Goal: Transaction & Acquisition: Purchase product/service

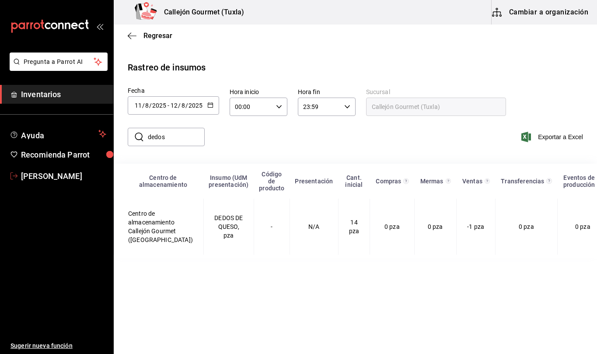
click at [51, 172] on span "[PERSON_NAME]" at bounding box center [63, 176] width 85 height 12
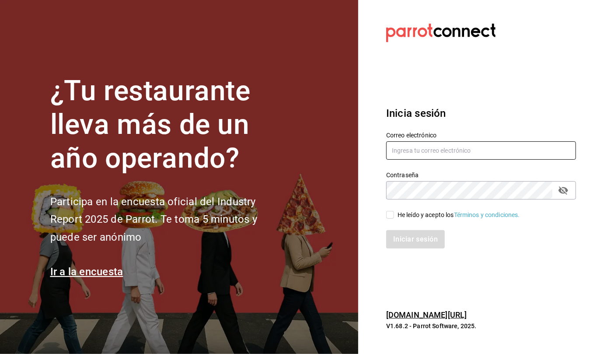
click at [427, 151] on input "text" at bounding box center [481, 150] width 190 height 18
type input "callejongourmet@gmail.com"
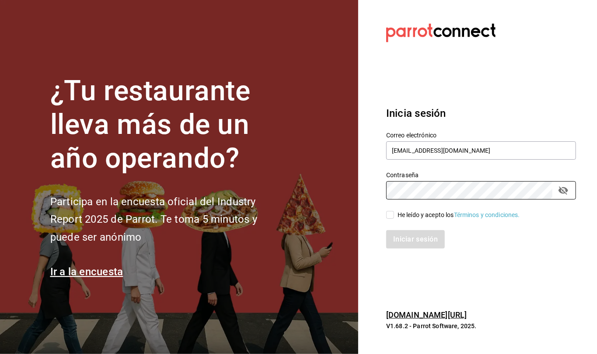
click at [390, 214] on input "He leído y acepto los Términos y condiciones." at bounding box center [390, 215] width 8 height 8
checkbox input "true"
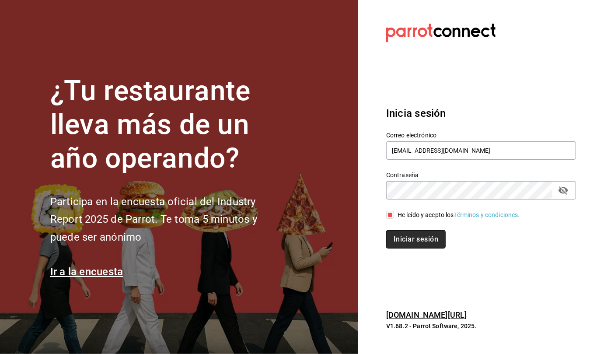
click at [427, 238] on button "Iniciar sesión" at bounding box center [415, 239] width 59 height 18
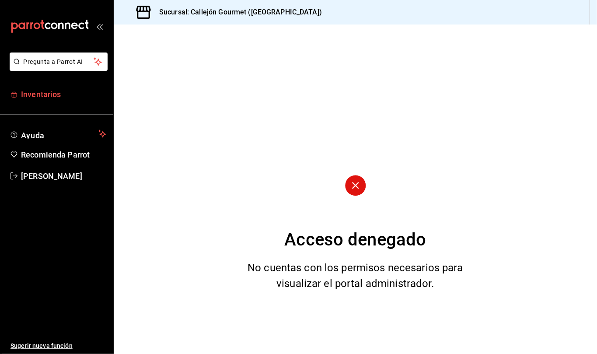
click at [31, 94] on span "Inventarios" at bounding box center [63, 94] width 85 height 12
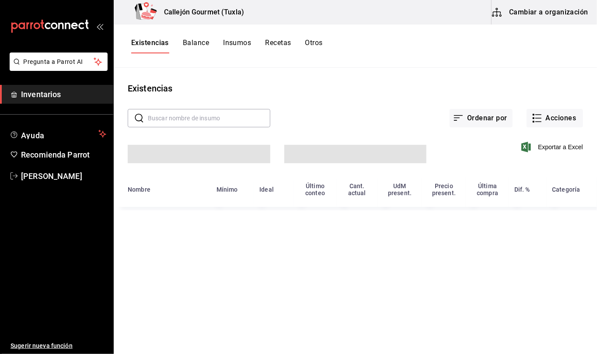
click at [555, 11] on button "Cambiar a organización" at bounding box center [540, 12] width 98 height 24
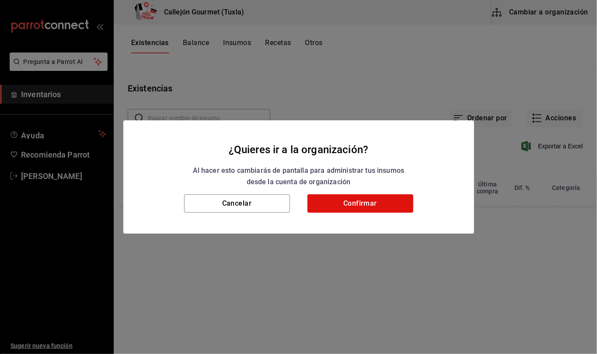
type input "01b487b4-fd07-4e6f-8b10-175f5e71c4b9,6f111127-fd93-48d9-936d-f485c9158c9f,4e268…"
type input "d07e61b9-724f-4f83-8377-ee3ec137bf0e,f22b31a0-3d84-4ac3-8c2c-dc33927ceec7,9be79…"
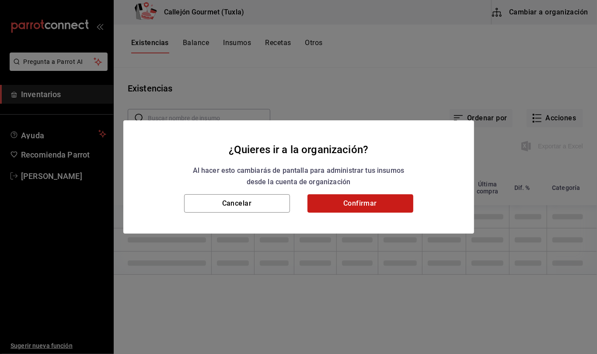
click at [377, 198] on button "Confirmar" at bounding box center [360, 203] width 106 height 18
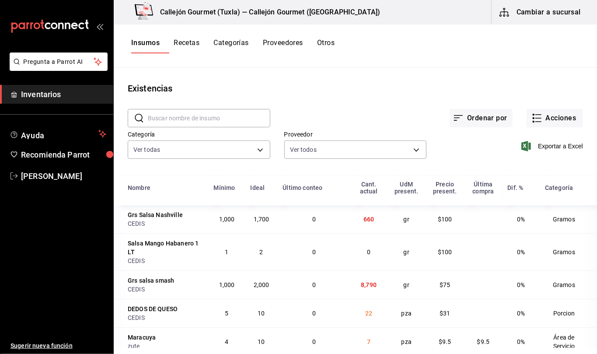
click at [328, 44] on div "Insumos Recetas Categorías Proveedores Otros" at bounding box center [232, 45] width 203 height 15
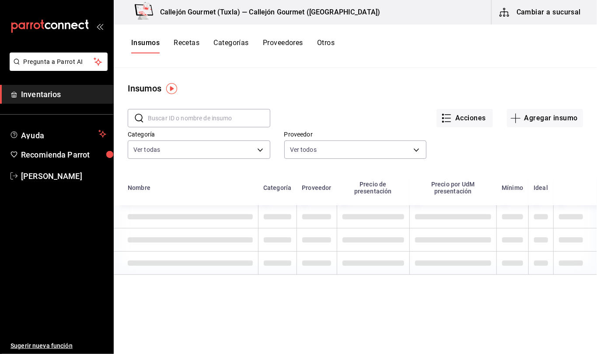
click at [328, 44] on button "Otros" at bounding box center [325, 45] width 17 height 15
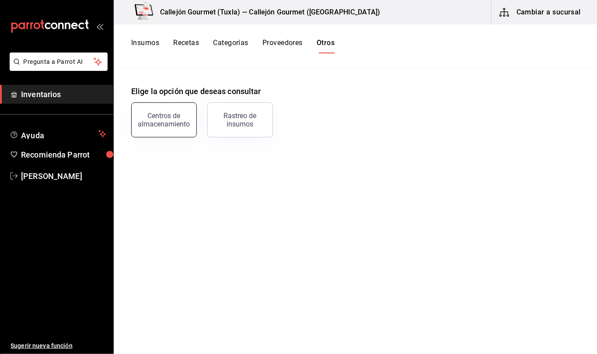
click at [158, 128] on button "Centros de almacenamiento" at bounding box center [164, 119] width 66 height 35
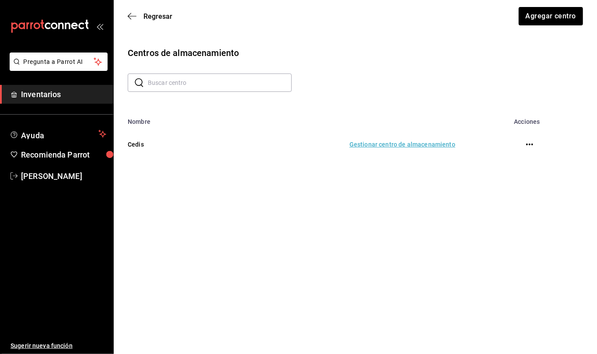
click at [381, 145] on td "Gestionar centro de almacenamiento" at bounding box center [333, 144] width 264 height 38
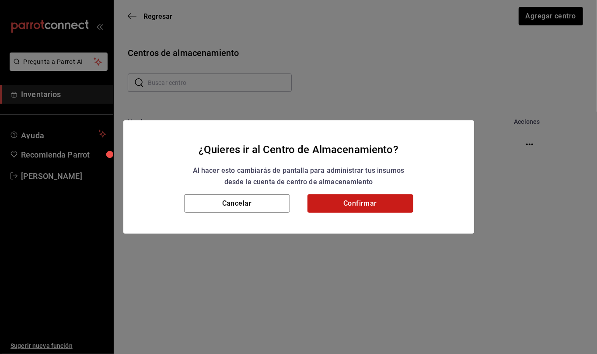
click at [372, 210] on button "Confirmar" at bounding box center [360, 203] width 106 height 18
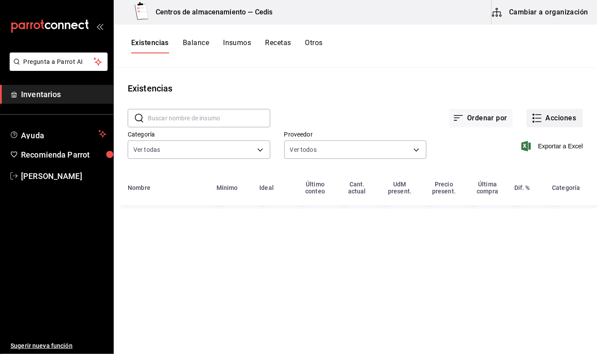
click at [546, 116] on button "Acciones" at bounding box center [554, 118] width 56 height 18
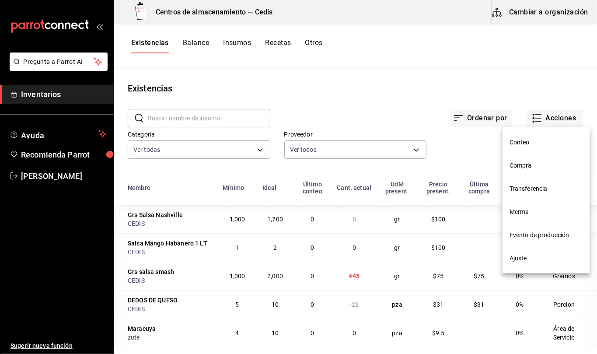
click at [542, 188] on span "Transferencia" at bounding box center [545, 188] width 73 height 9
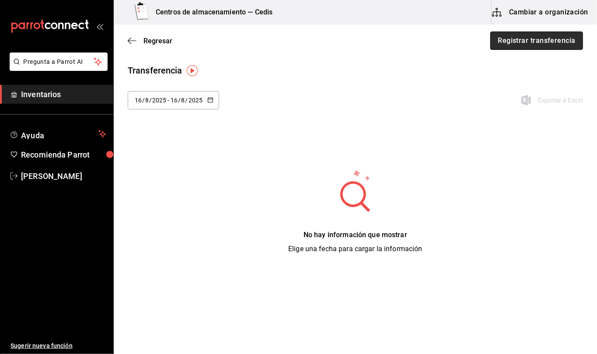
click at [558, 39] on button "Registrar transferencia" at bounding box center [536, 40] width 93 height 18
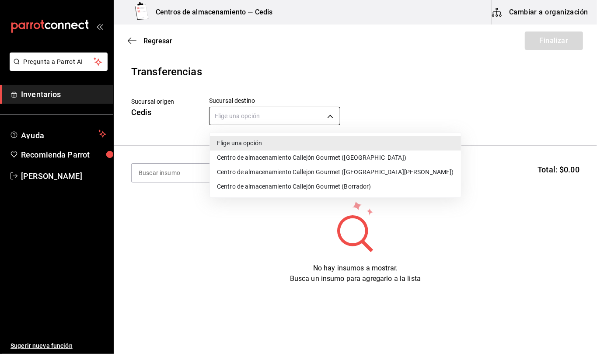
click at [266, 113] on body "Pregunta a Parrot AI Inventarios Ayuda Recomienda Parrot [PERSON_NAME] Sugerir …" at bounding box center [298, 152] width 597 height 304
click at [266, 157] on li "Centro de almacenamiento Callejón Gourmet ([GEOGRAPHIC_DATA])" at bounding box center [335, 157] width 251 height 14
type input "d2402ae1-2240-4bf4-a726-90d4a248e191"
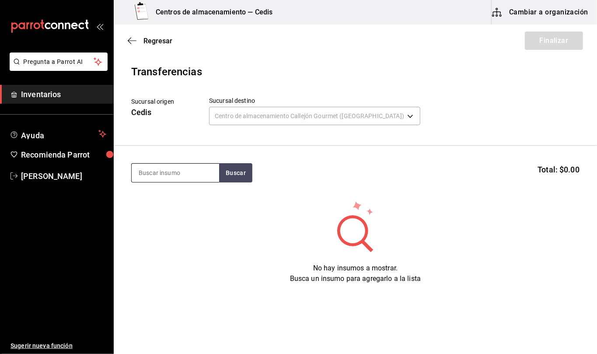
click at [208, 172] on input at bounding box center [175, 172] width 87 height 18
type input "catsup"
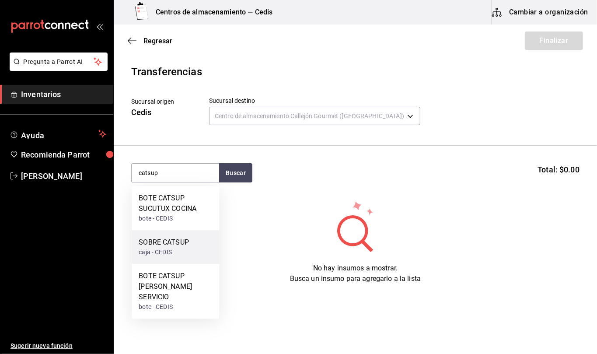
click at [176, 242] on div "SOBRE CATSUP" at bounding box center [164, 242] width 50 height 10
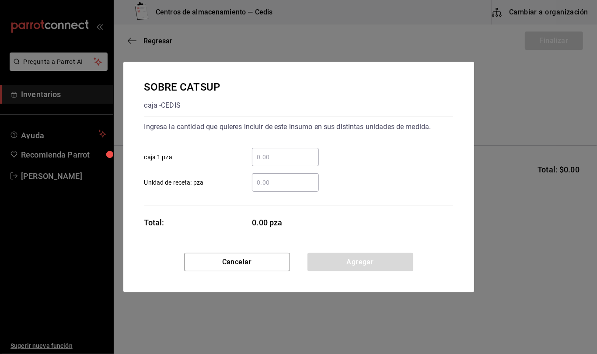
click at [280, 181] on input "​ Unidad de receta: pza" at bounding box center [285, 182] width 67 height 10
type input "1"
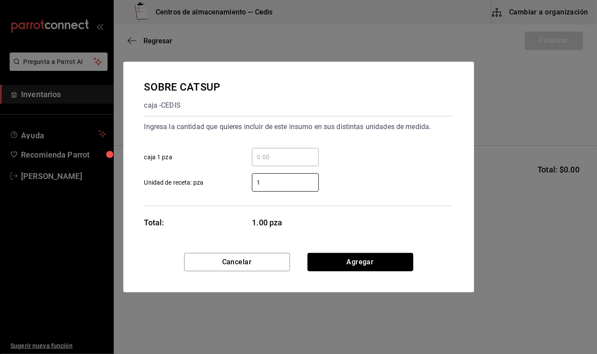
click at [394, 265] on button "Agregar" at bounding box center [360, 262] width 106 height 18
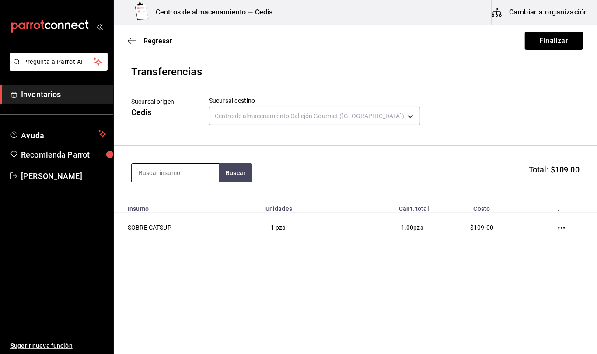
click at [196, 172] on input at bounding box center [175, 172] width 87 height 18
type input "bote pepinillos"
click at [247, 174] on button "Buscar" at bounding box center [235, 172] width 33 height 19
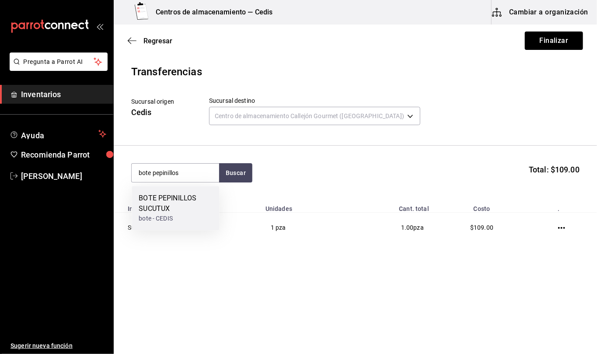
click at [187, 212] on div "BOTE PEPINILLOS SUCUTUX" at bounding box center [175, 203] width 73 height 21
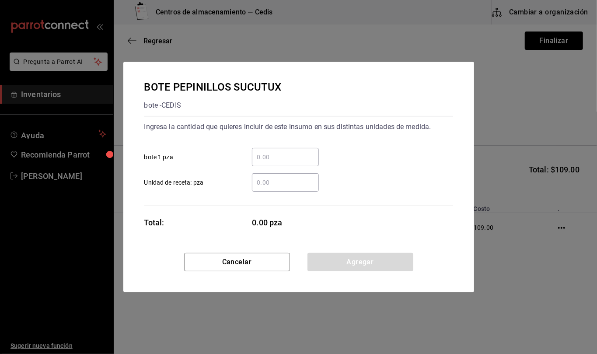
click at [284, 184] on input "​ Unidad de receta: pza" at bounding box center [285, 182] width 67 height 10
type input "1"
click at [396, 261] on button "Agregar" at bounding box center [360, 262] width 106 height 18
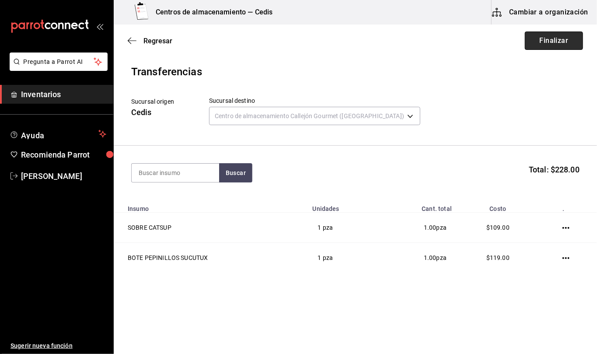
click at [551, 49] on button "Finalizar" at bounding box center [554, 40] width 58 height 18
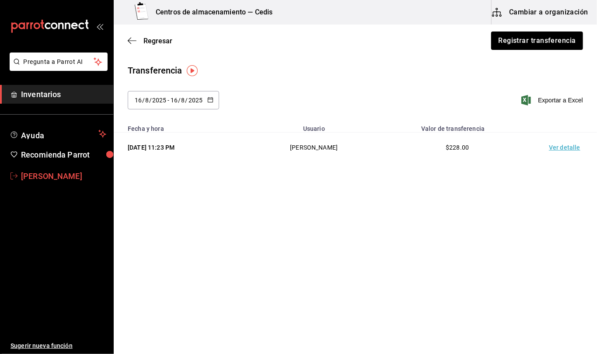
click at [56, 176] on span "[PERSON_NAME]" at bounding box center [63, 176] width 85 height 12
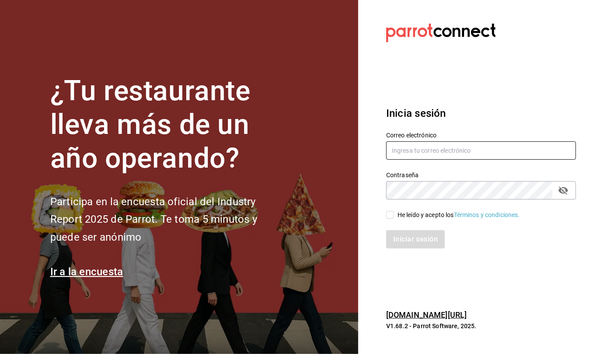
click at [446, 151] on input "text" at bounding box center [481, 150] width 190 height 18
type input "[EMAIL_ADDRESS][DOMAIN_NAME]"
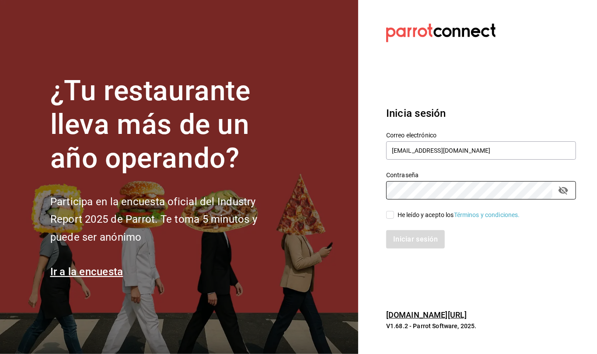
click at [390, 215] on input "He leído y acepto los Términos y condiciones." at bounding box center [390, 215] width 8 height 8
checkbox input "true"
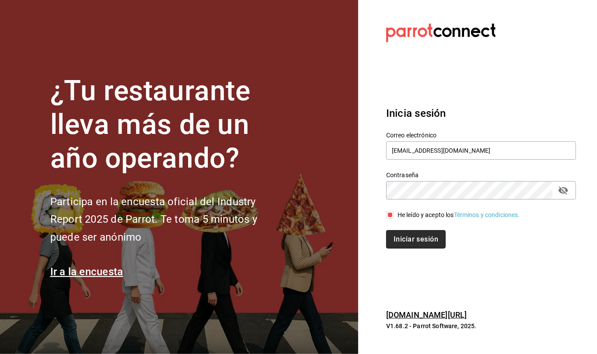
click at [400, 236] on button "Iniciar sesión" at bounding box center [415, 239] width 59 height 18
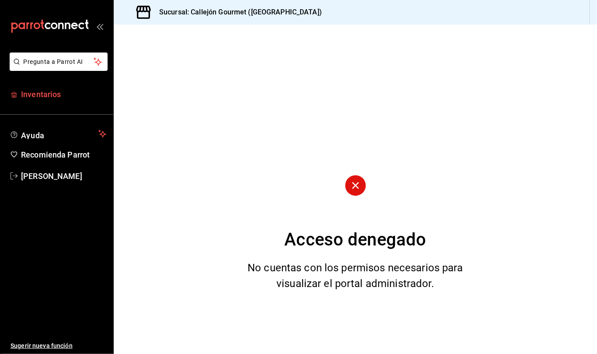
click at [42, 95] on span "Inventarios" at bounding box center [63, 94] width 85 height 12
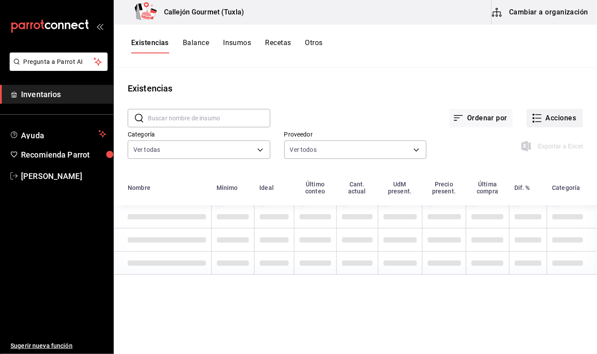
click at [544, 122] on button "Acciones" at bounding box center [554, 118] width 56 height 18
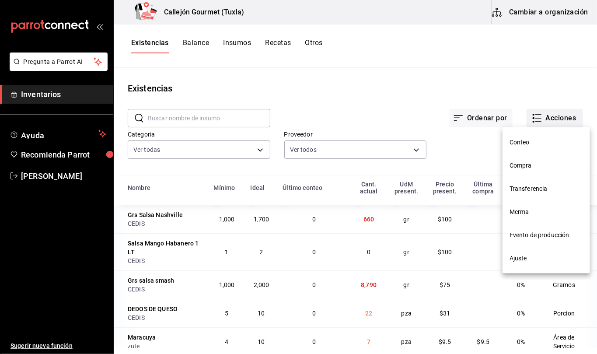
click at [524, 165] on span "Compra" at bounding box center [545, 165] width 73 height 9
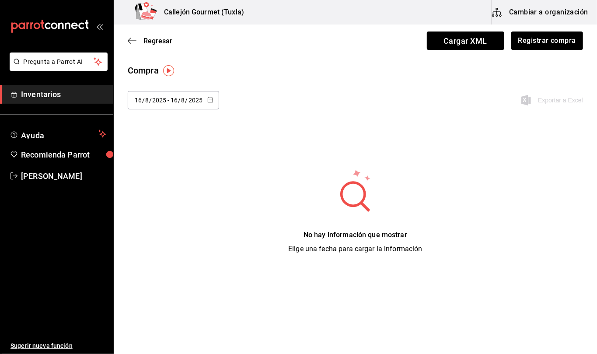
click at [212, 101] on icon "button" at bounding box center [210, 100] width 6 height 6
click at [153, 142] on li "Ayer" at bounding box center [169, 148] width 83 height 20
type input "2025-08-15"
type input "15"
type input "2025-08-15"
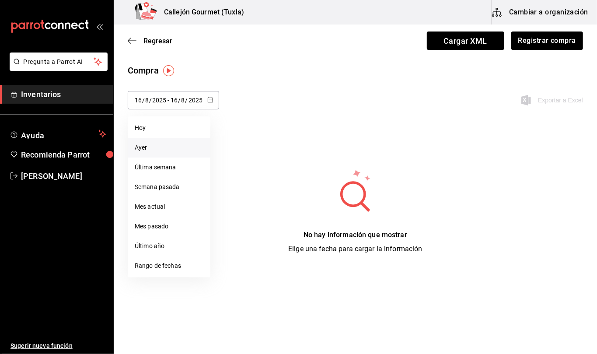
type input "15"
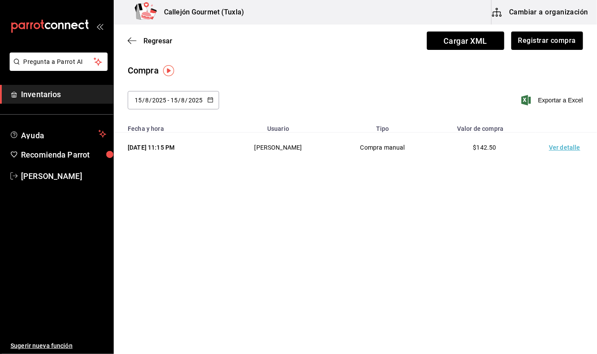
click at [567, 147] on td "Ver detalle" at bounding box center [565, 147] width 61 height 30
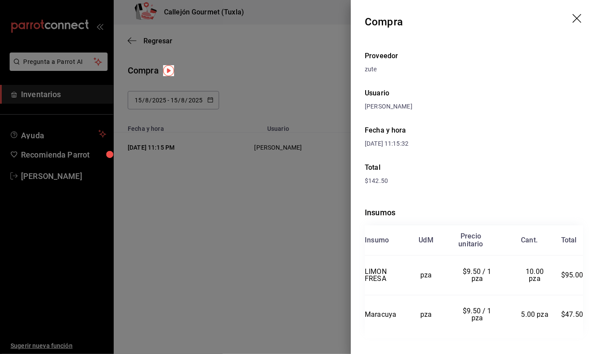
scroll to position [12, 0]
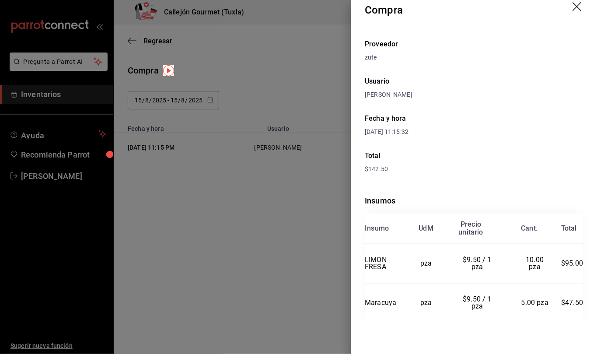
click at [572, 10] on icon "drag" at bounding box center [577, 7] width 10 height 10
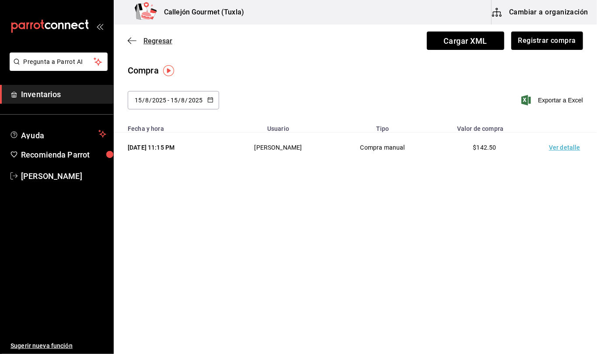
click at [135, 40] on icon "button" at bounding box center [132, 41] width 9 height 8
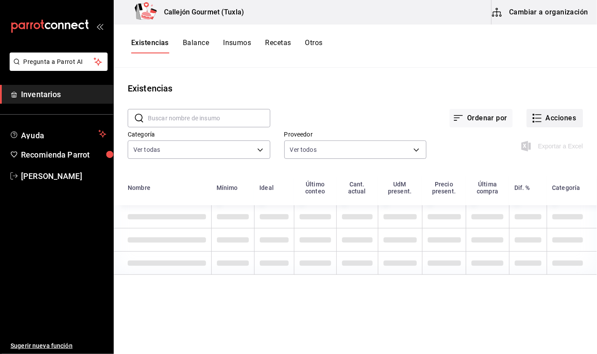
click at [554, 114] on button "Acciones" at bounding box center [554, 118] width 56 height 18
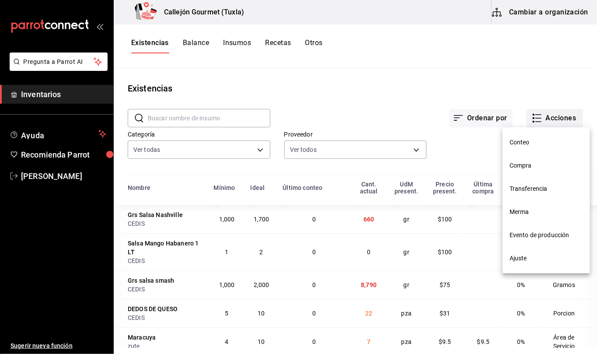
click at [554, 114] on div at bounding box center [298, 177] width 597 height 354
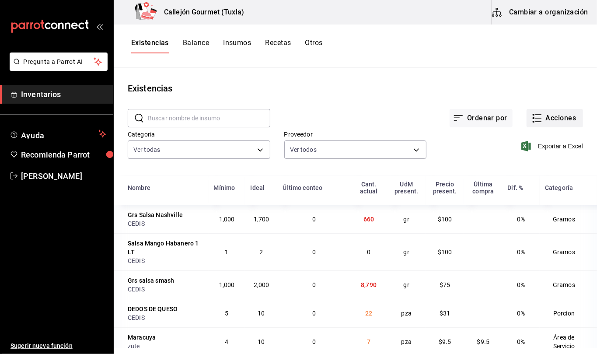
click at [555, 115] on button "Acciones" at bounding box center [554, 118] width 56 height 18
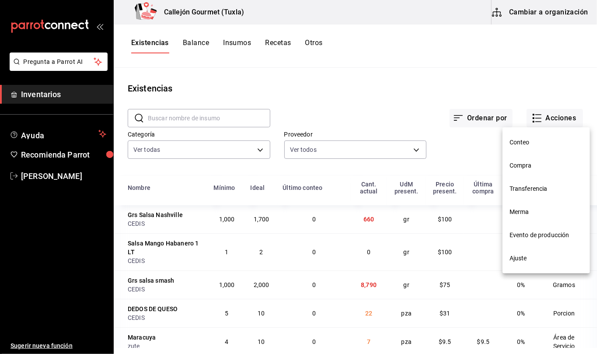
click at [530, 167] on span "Compra" at bounding box center [545, 165] width 73 height 9
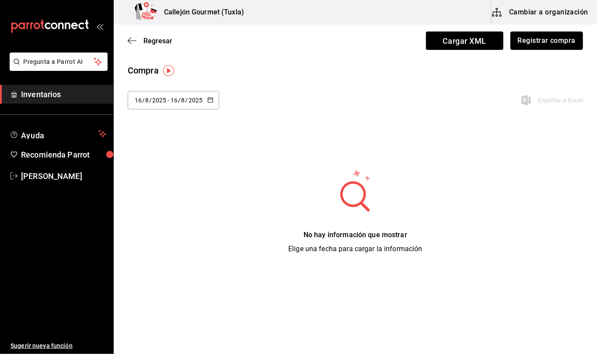
click at [527, 46] on button "Registrar compra" at bounding box center [546, 40] width 73 height 18
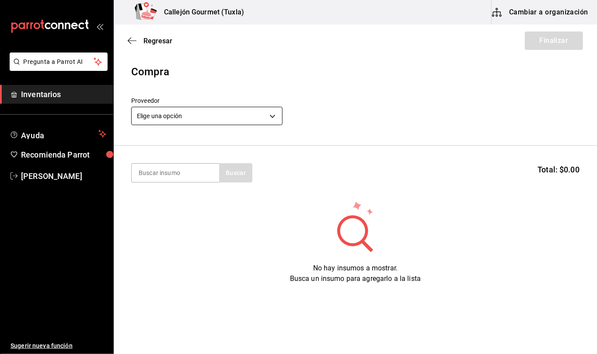
click at [271, 115] on body "Pregunta a Parrot AI Inventarios Ayuda Recomienda Parrot Mila Orozco Sugerir nu…" at bounding box center [298, 152] width 597 height 304
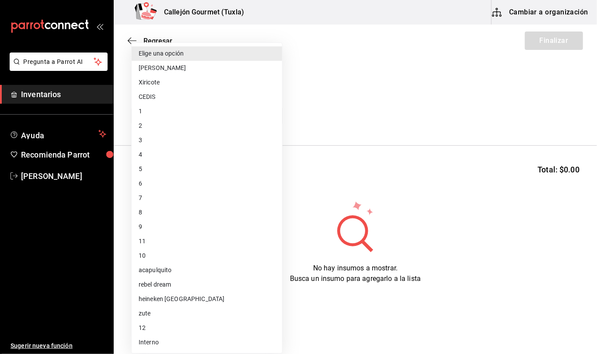
click at [154, 312] on li "zute" at bounding box center [207, 313] width 150 height 14
type input "bb9d8bb6-2744-445e-b96d-320bb2bc8aea"
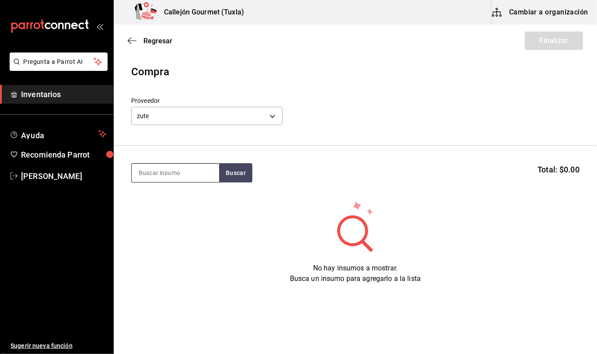
click at [194, 177] on input at bounding box center [175, 172] width 87 height 18
type input "limon"
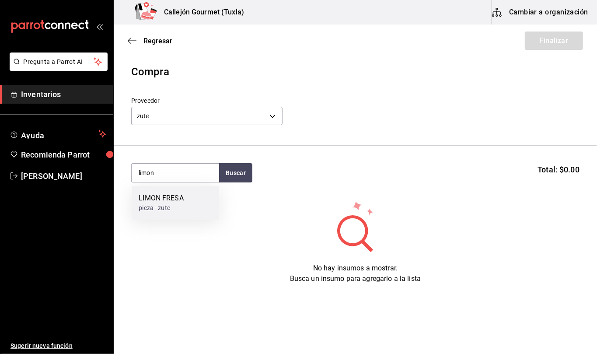
click at [178, 202] on div "LIMON FRESA" at bounding box center [161, 198] width 45 height 10
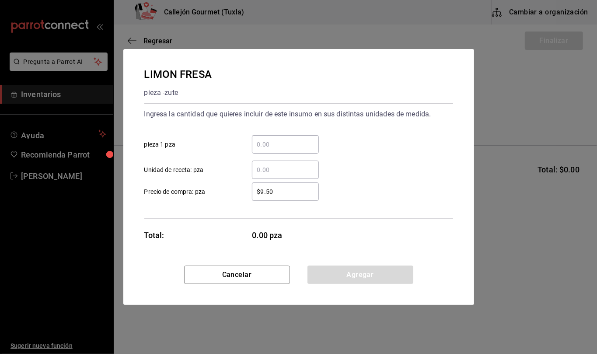
click at [275, 165] on input "​ Unidad de receta: pza" at bounding box center [285, 169] width 67 height 10
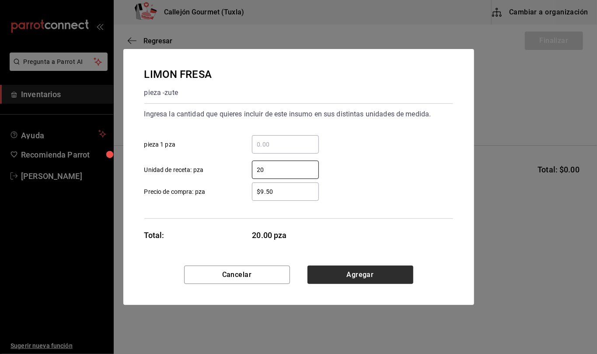
type input "20"
click at [362, 277] on button "Agregar" at bounding box center [360, 274] width 106 height 18
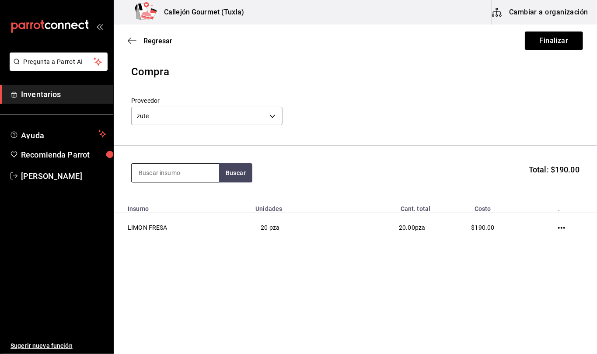
click at [174, 174] on input at bounding box center [175, 172] width 87 height 18
type input "maracuya"
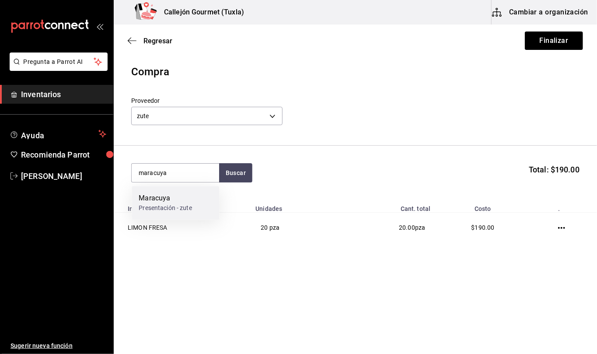
click at [205, 205] on div "Maracuya Presentación - zute" at bounding box center [175, 203] width 87 height 34
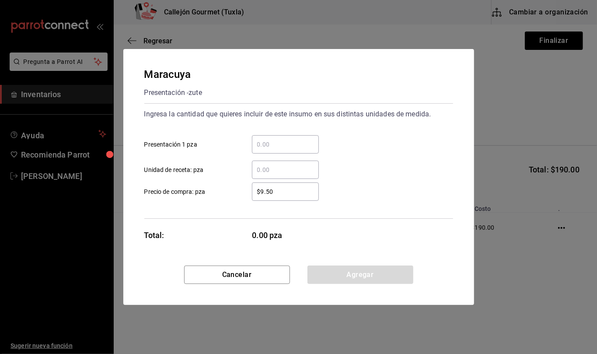
click at [277, 166] on input "​ Unidad de receta: pza" at bounding box center [285, 169] width 67 height 10
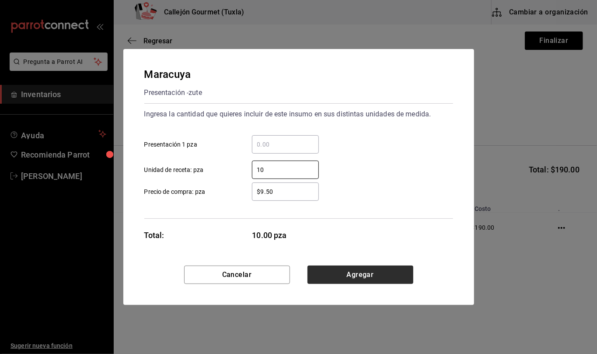
type input "10"
click at [397, 273] on button "Agregar" at bounding box center [360, 274] width 106 height 18
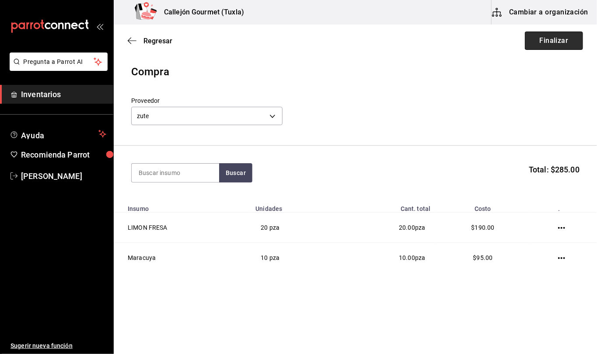
click at [542, 43] on button "Finalizar" at bounding box center [554, 40] width 58 height 18
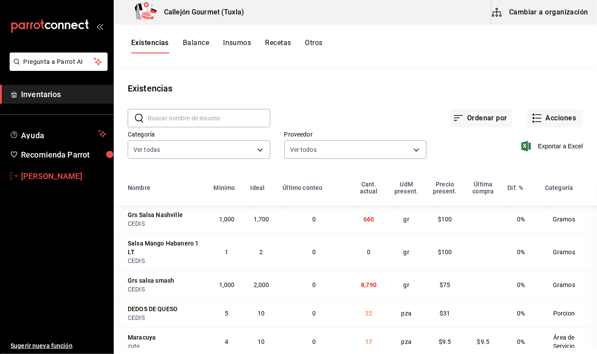
click at [41, 177] on span "[PERSON_NAME]" at bounding box center [63, 176] width 85 height 12
